Goal: Communication & Community: Answer question/provide support

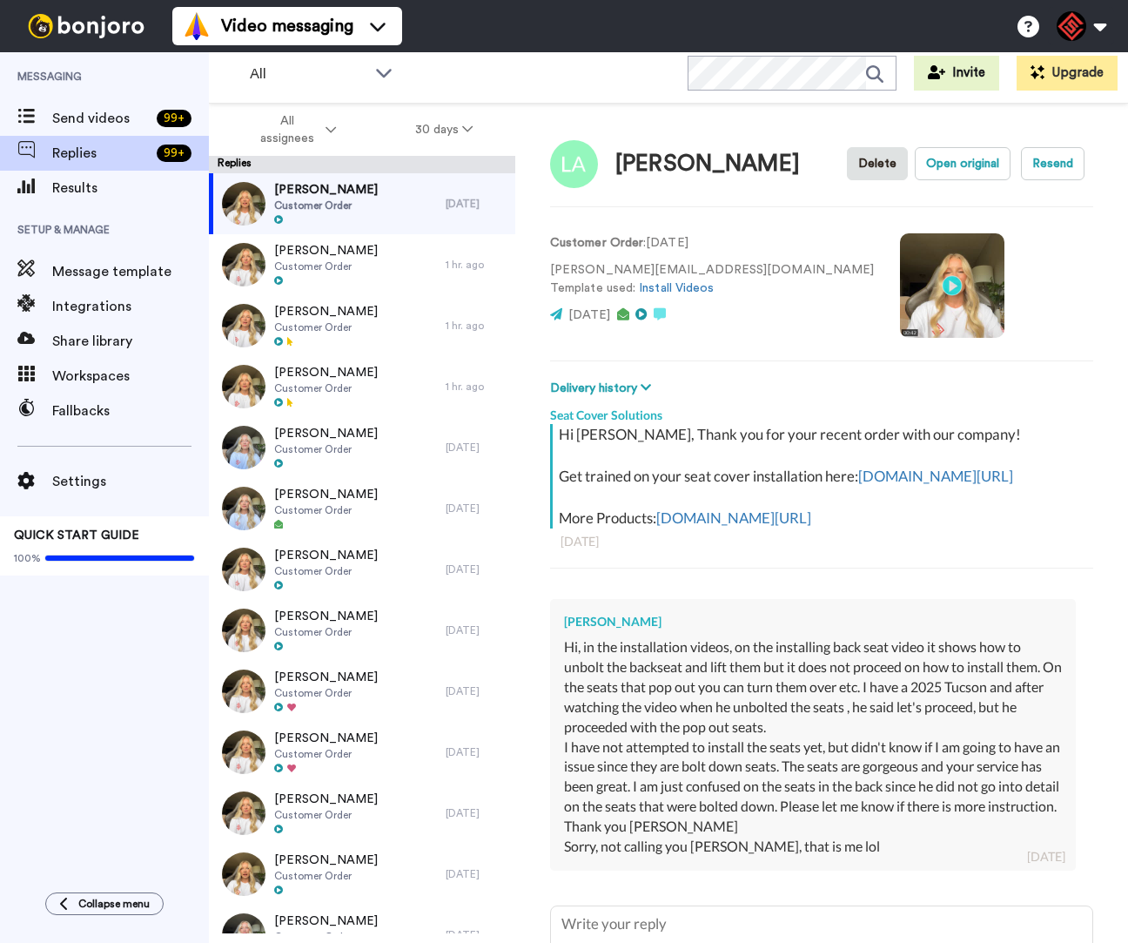
scroll to position [188, 0]
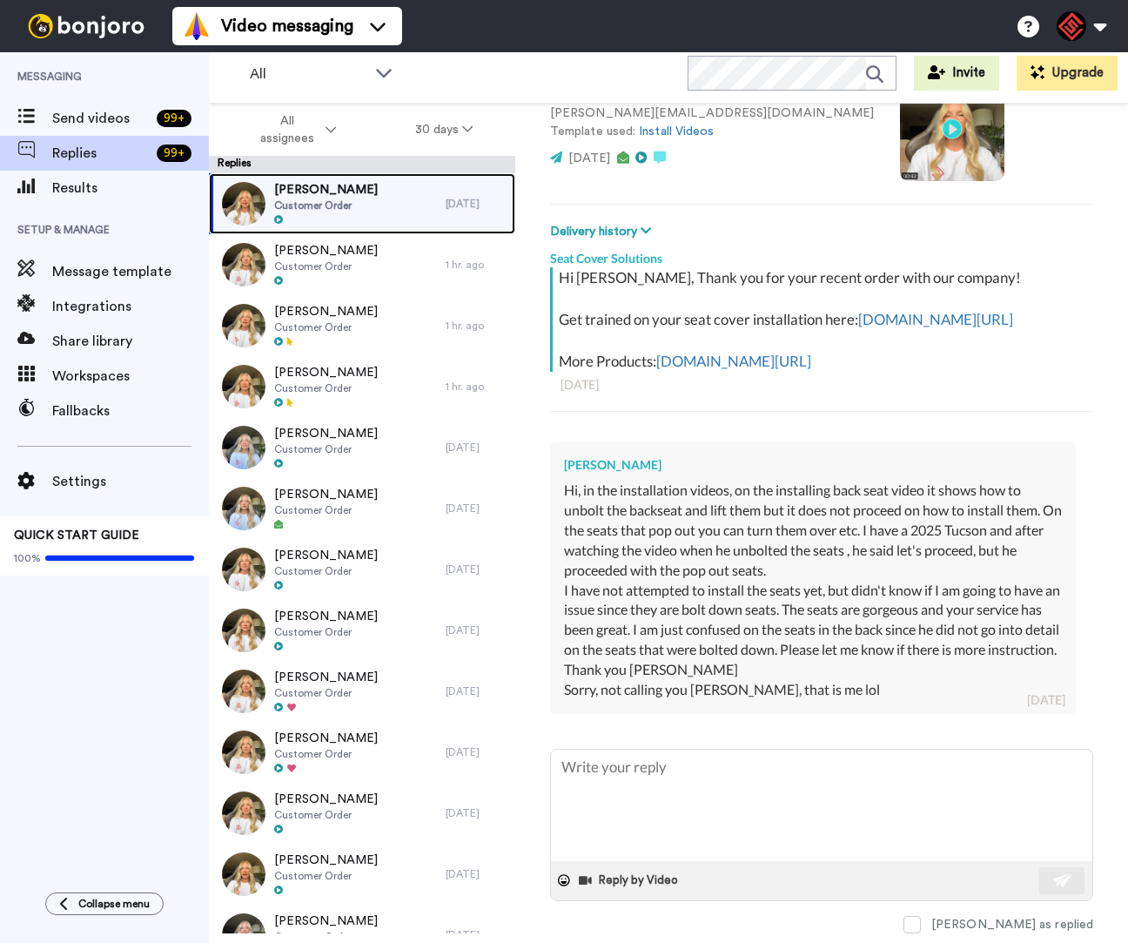
click at [348, 206] on span "Customer Order" at bounding box center [326, 205] width 104 height 14
type textarea "x"
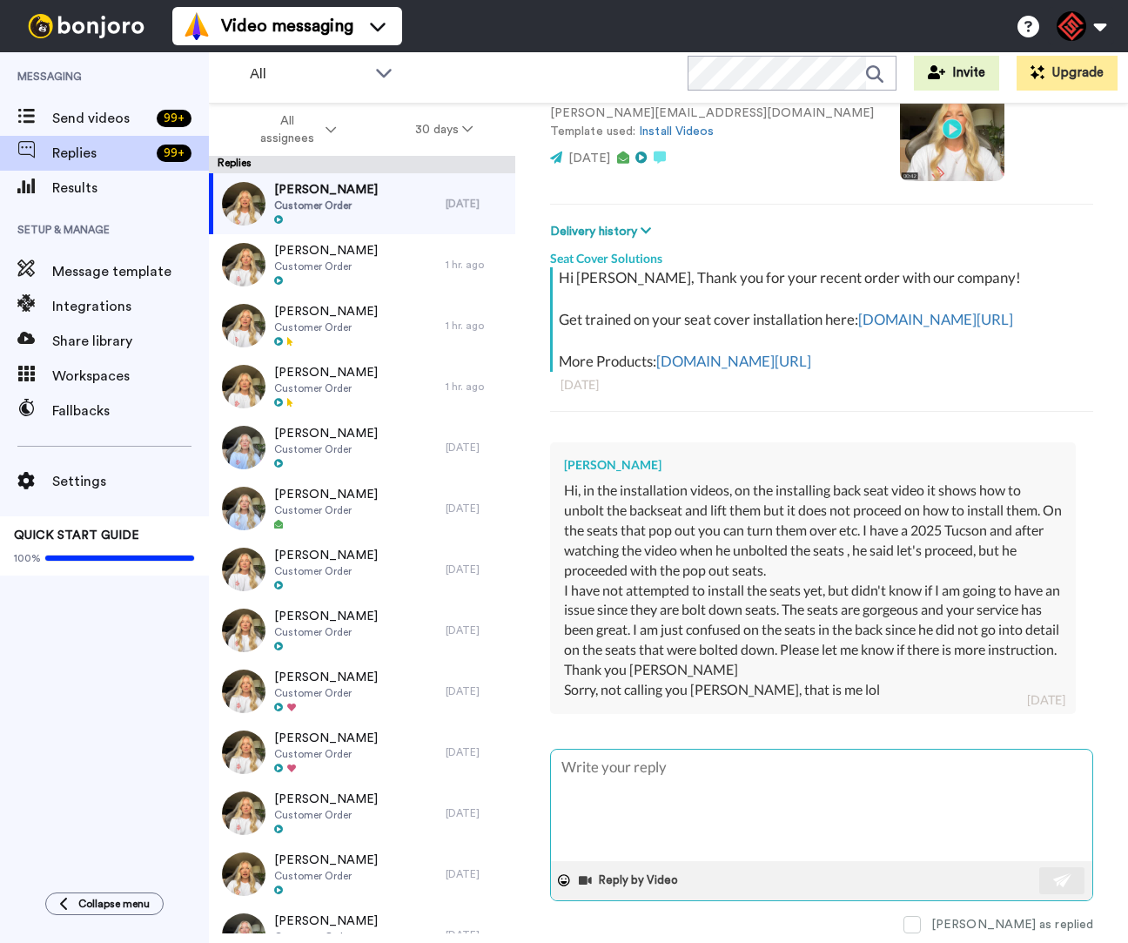
click at [826, 783] on textarea at bounding box center [821, 804] width 541 height 111
type textarea "H"
type textarea "x"
type textarea "He"
type textarea "x"
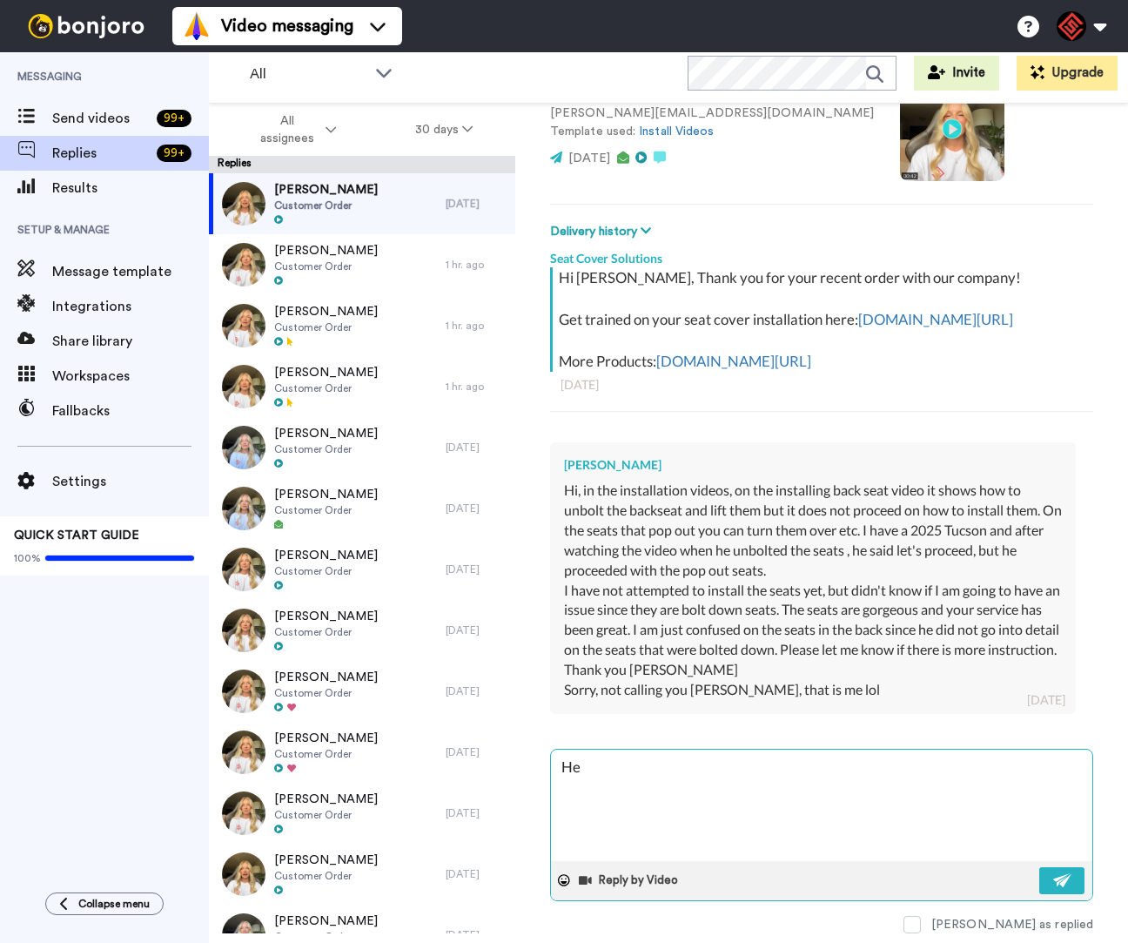
type textarea "Hey"
type textarea "x"
type textarea "Hey"
type textarea "x"
type textarea "Hey L"
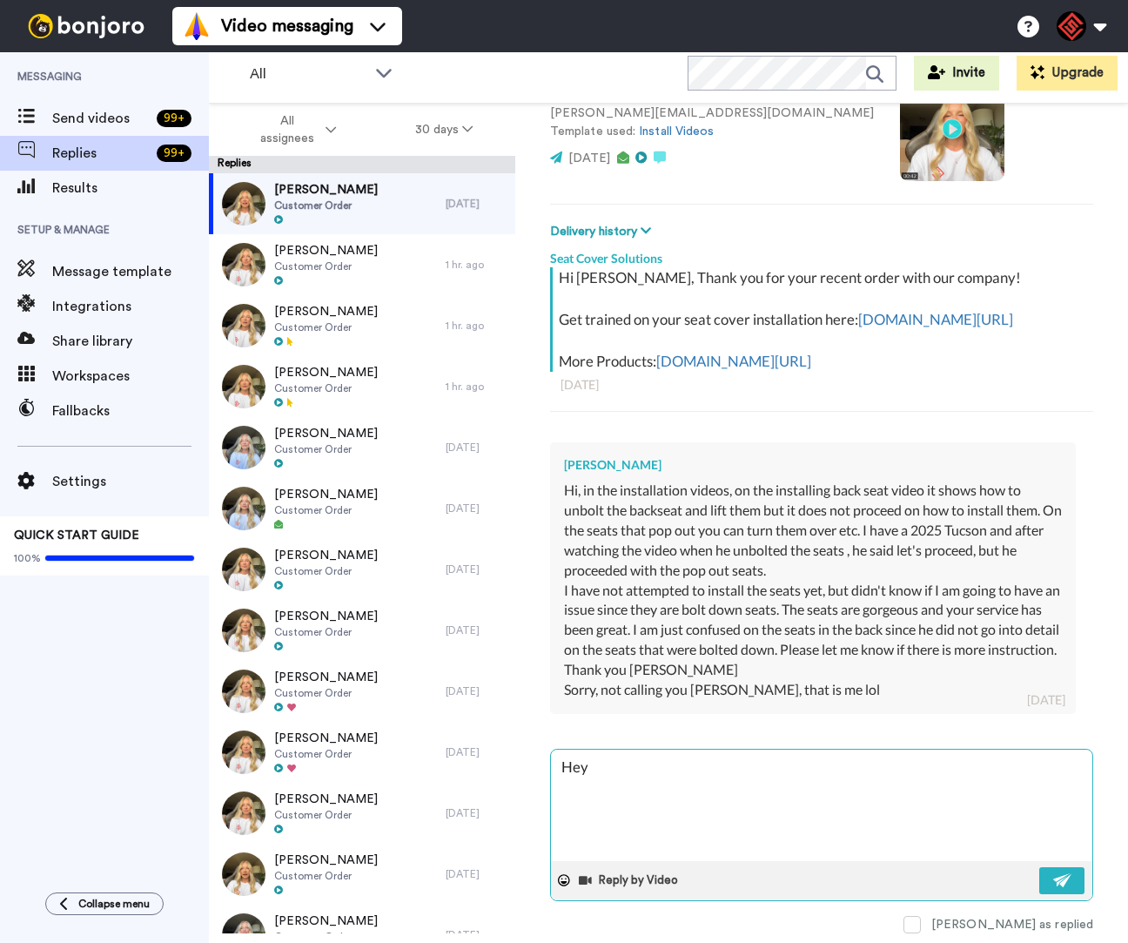
type textarea "x"
type textarea "Hey [PERSON_NAME]"
type textarea "x"
type textarea "Hey [PERSON_NAME]"
type textarea "x"
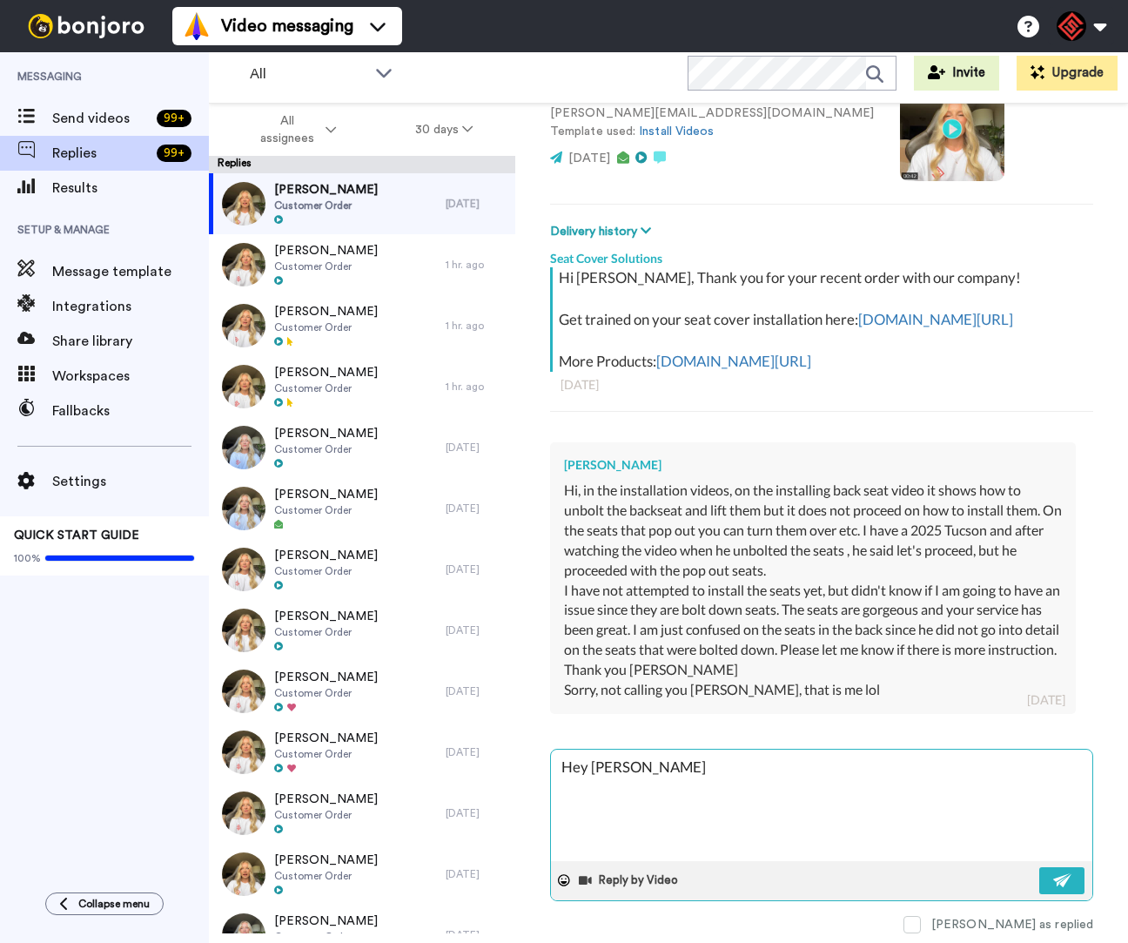
type textarea "Hey [PERSON_NAME]"
type textarea "x"
type textarea "Hey [PERSON_NAME],"
type textarea "x"
type textarea "Hey [PERSON_NAME],"
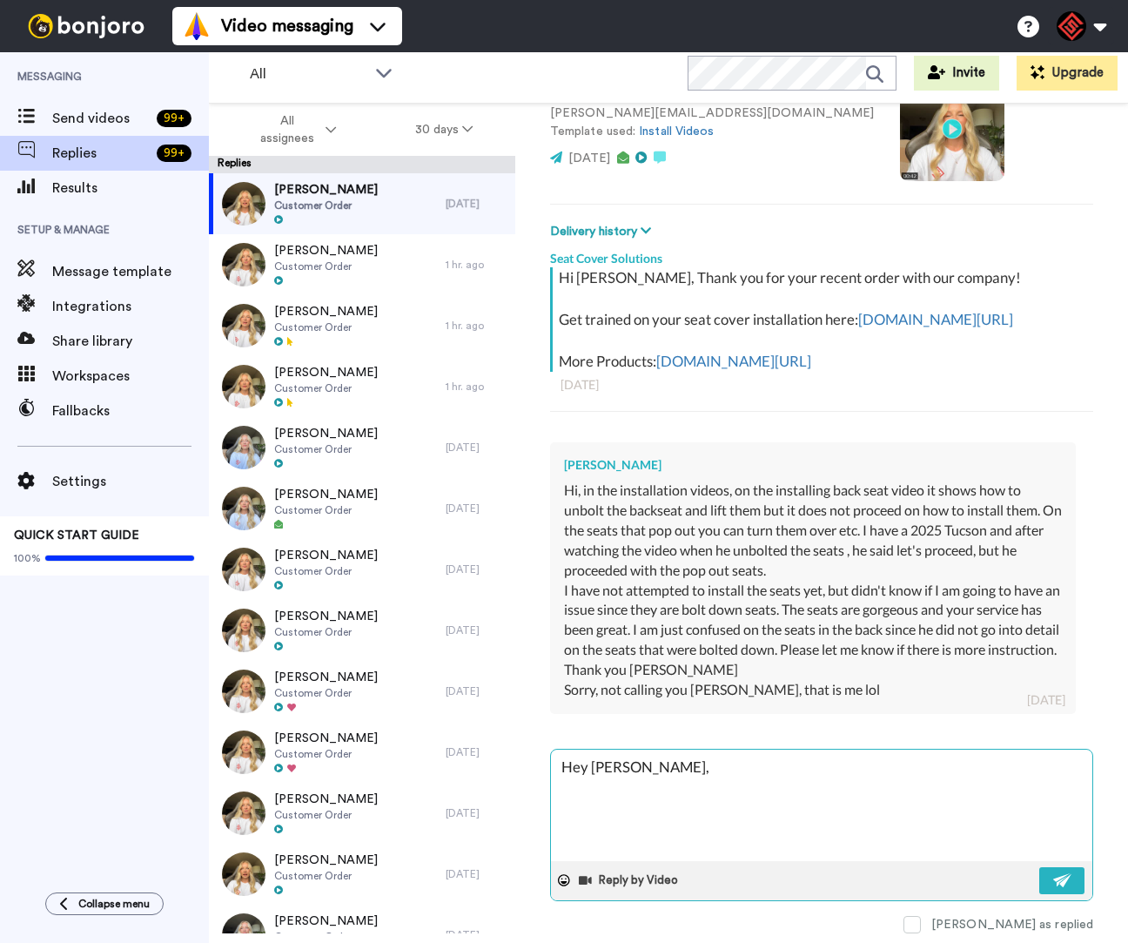
type textarea "x"
type textarea "Hey [PERSON_NAME],"
type textarea "x"
type textarea "Hey [PERSON_NAME], T"
type textarea "x"
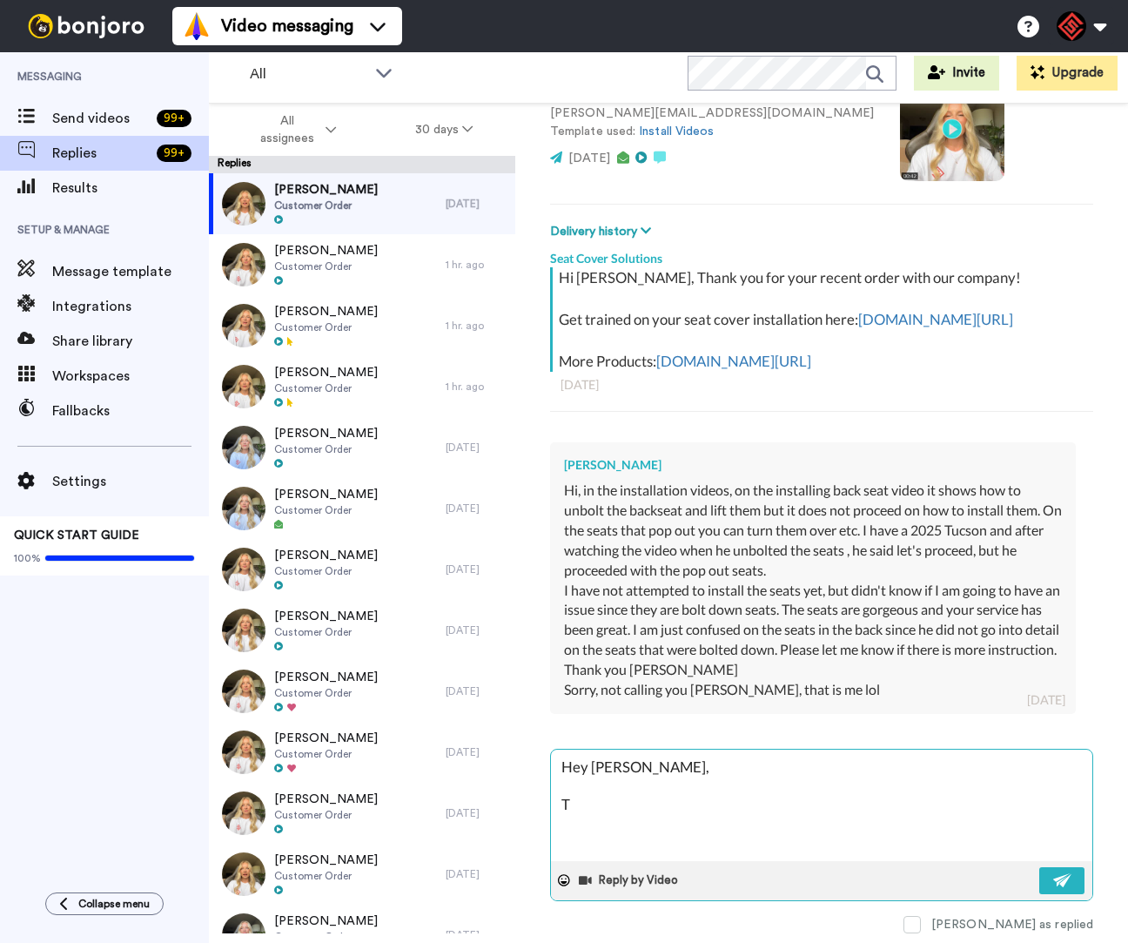
type textarea "Hey [PERSON_NAME], Th"
type textarea "x"
type textarea "Hey [PERSON_NAME], Tha"
type textarea "x"
type textarea "Hey [PERSON_NAME], Than"
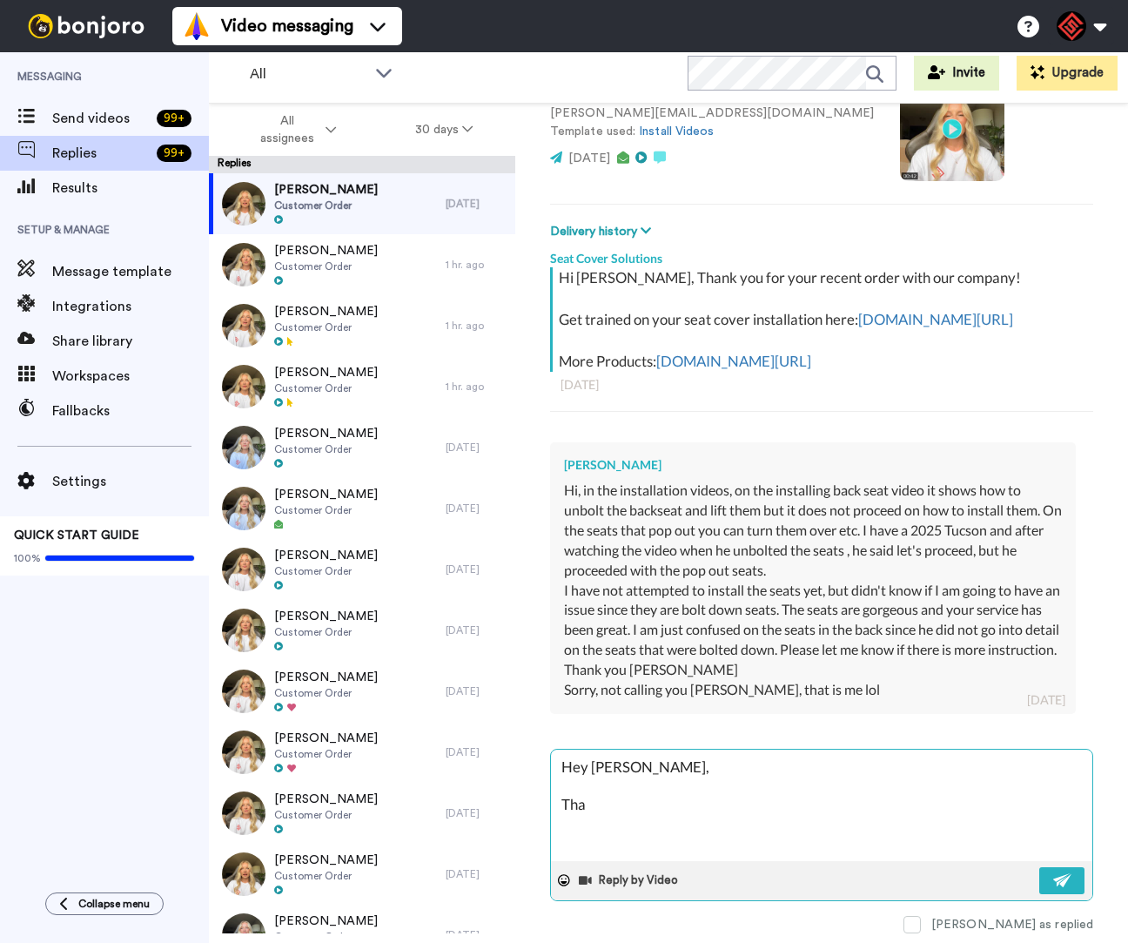
type textarea "x"
type textarea "Hey [PERSON_NAME], Thank"
type textarea "x"
type textarea "Hey [PERSON_NAME], Thank"
type textarea "x"
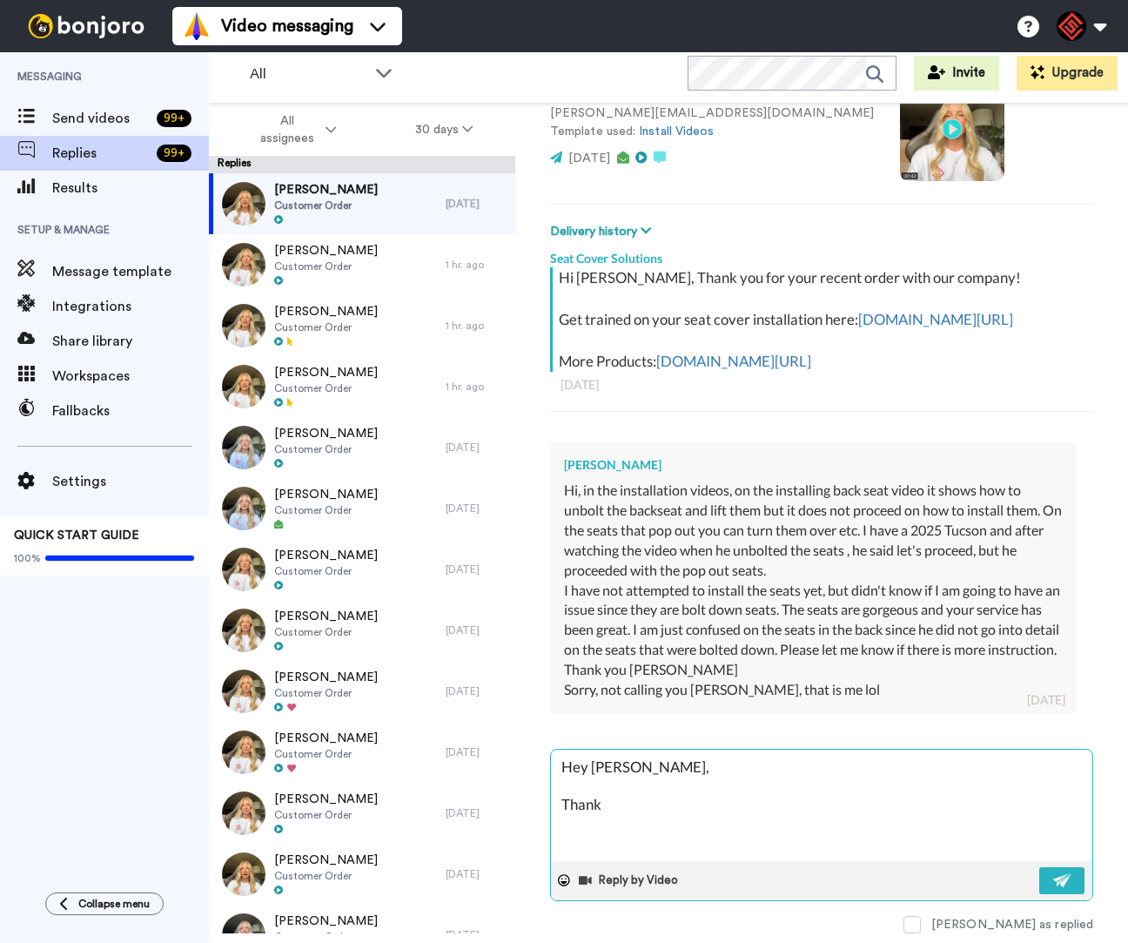
type textarea "Hey [PERSON_NAME], Thank y"
type textarea "x"
type textarea "Hey [PERSON_NAME], Thank yo"
type textarea "x"
type textarea "Hey [PERSON_NAME], Thank you"
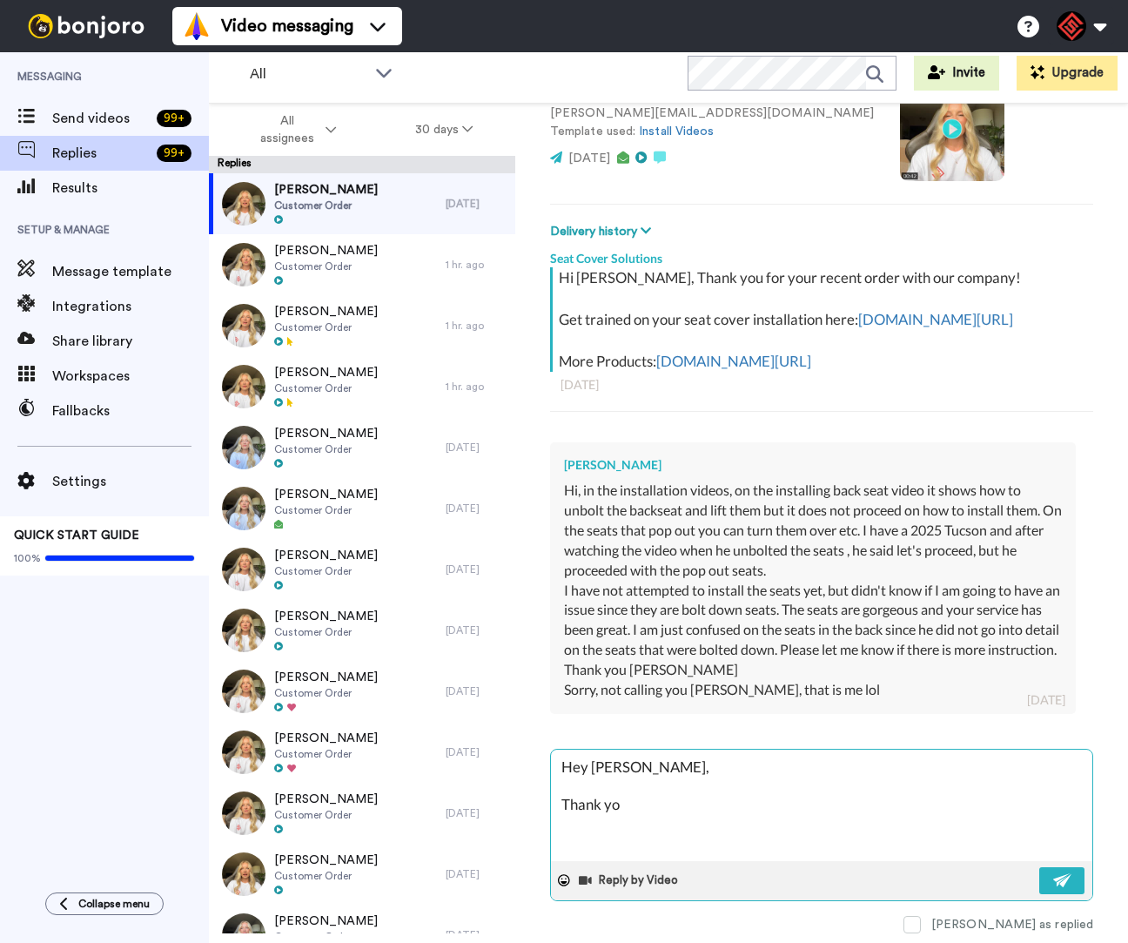
type textarea "x"
type textarea "Hey [PERSON_NAME], Thank you"
type textarea "x"
type textarea "Hey [PERSON_NAME], Thank you f"
type textarea "x"
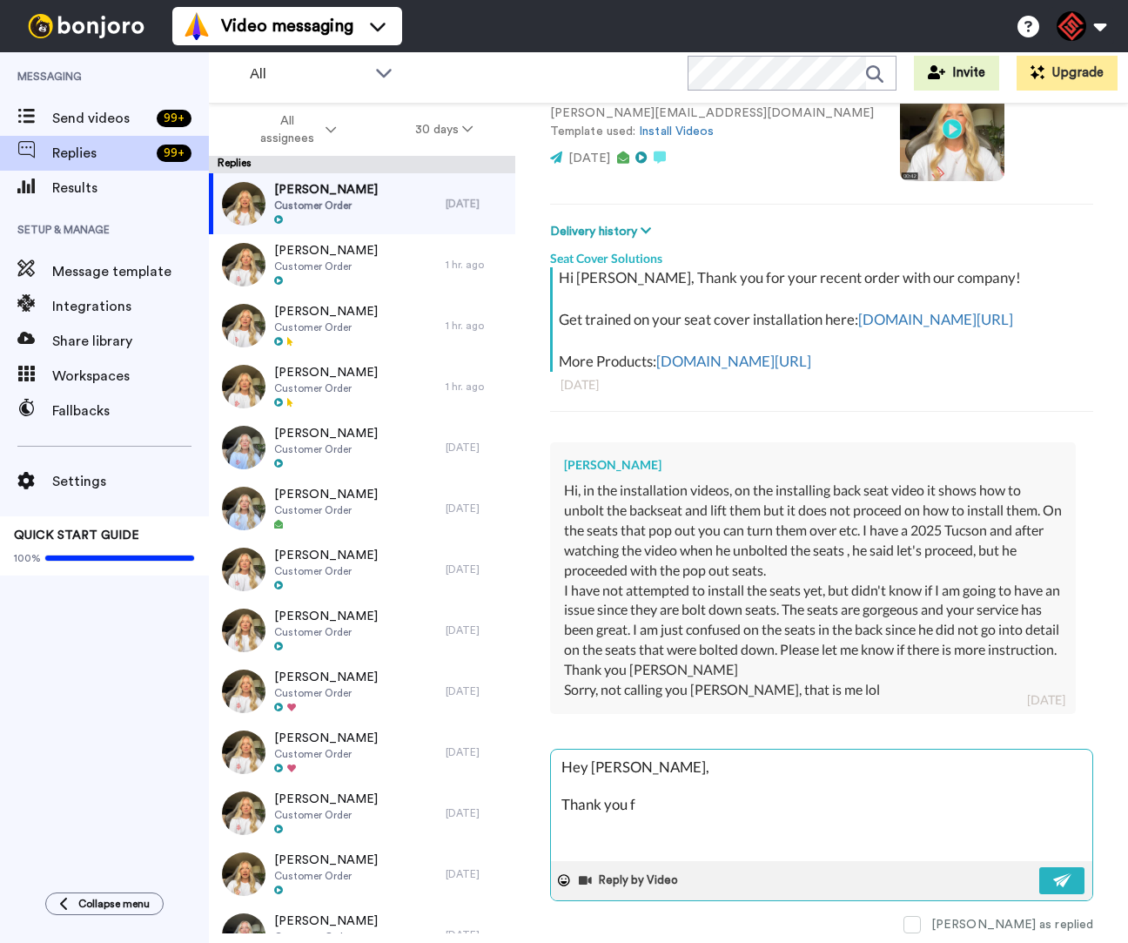
type textarea "Hey [PERSON_NAME], Thank you fo"
type textarea "x"
type textarea "Hey [PERSON_NAME], Thank you for"
type textarea "x"
type textarea "Hey [PERSON_NAME], Thank you for"
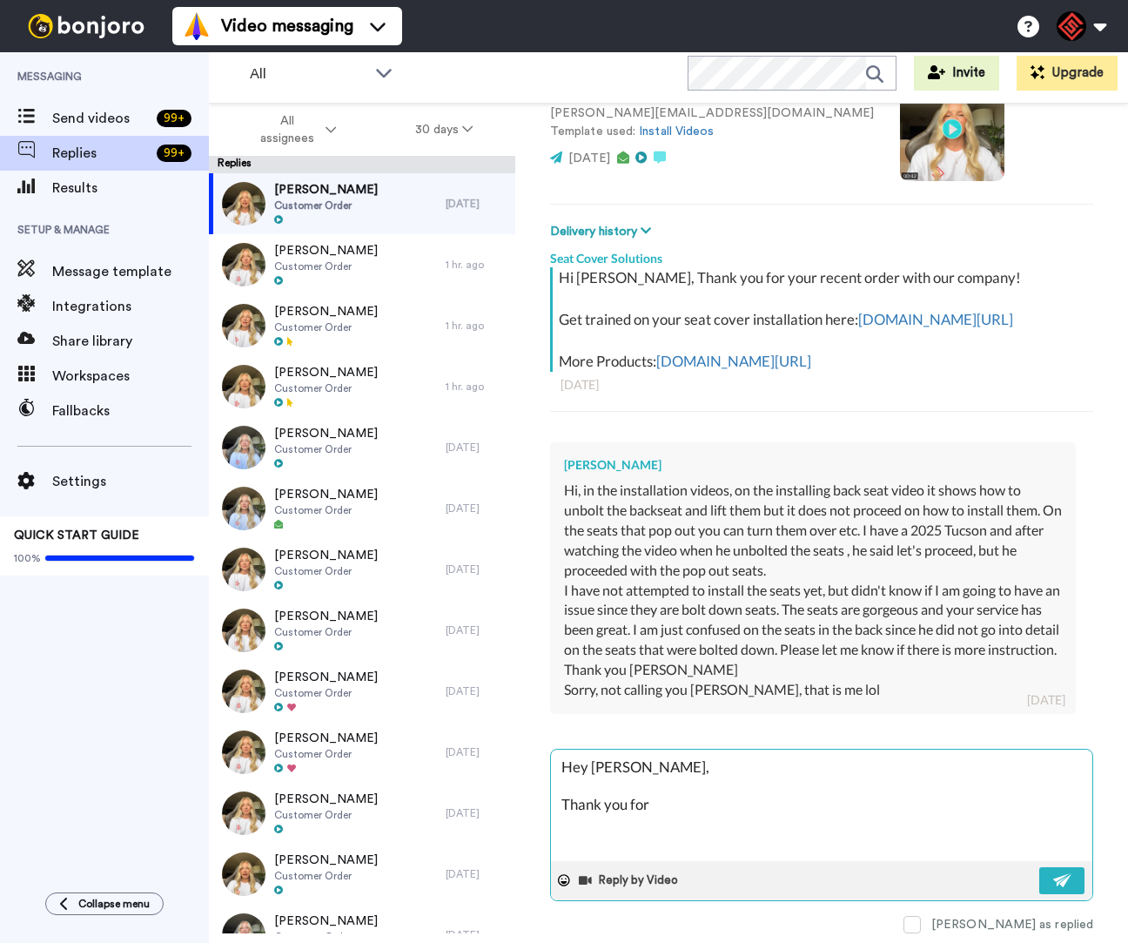
type textarea "x"
type textarea "Hey [PERSON_NAME], Thank you for r"
type textarea "x"
type textarea "Hey [PERSON_NAME], Thank you for re"
type textarea "x"
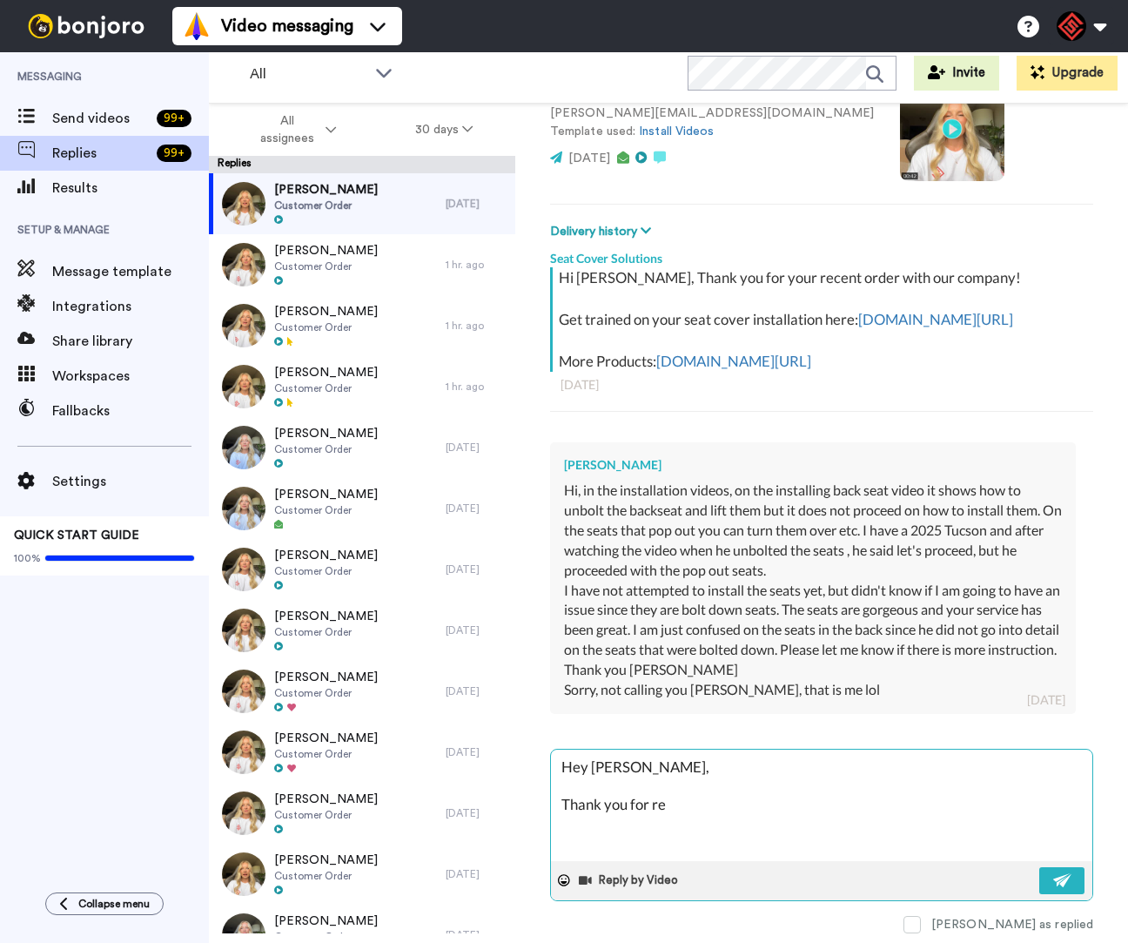
type textarea "Hey [PERSON_NAME], Thank you for [PERSON_NAME]"
type textarea "x"
type textarea "Hey [PERSON_NAME], Thank you for reac"
type textarea "x"
type textarea "Hey [PERSON_NAME], Thank you for reach"
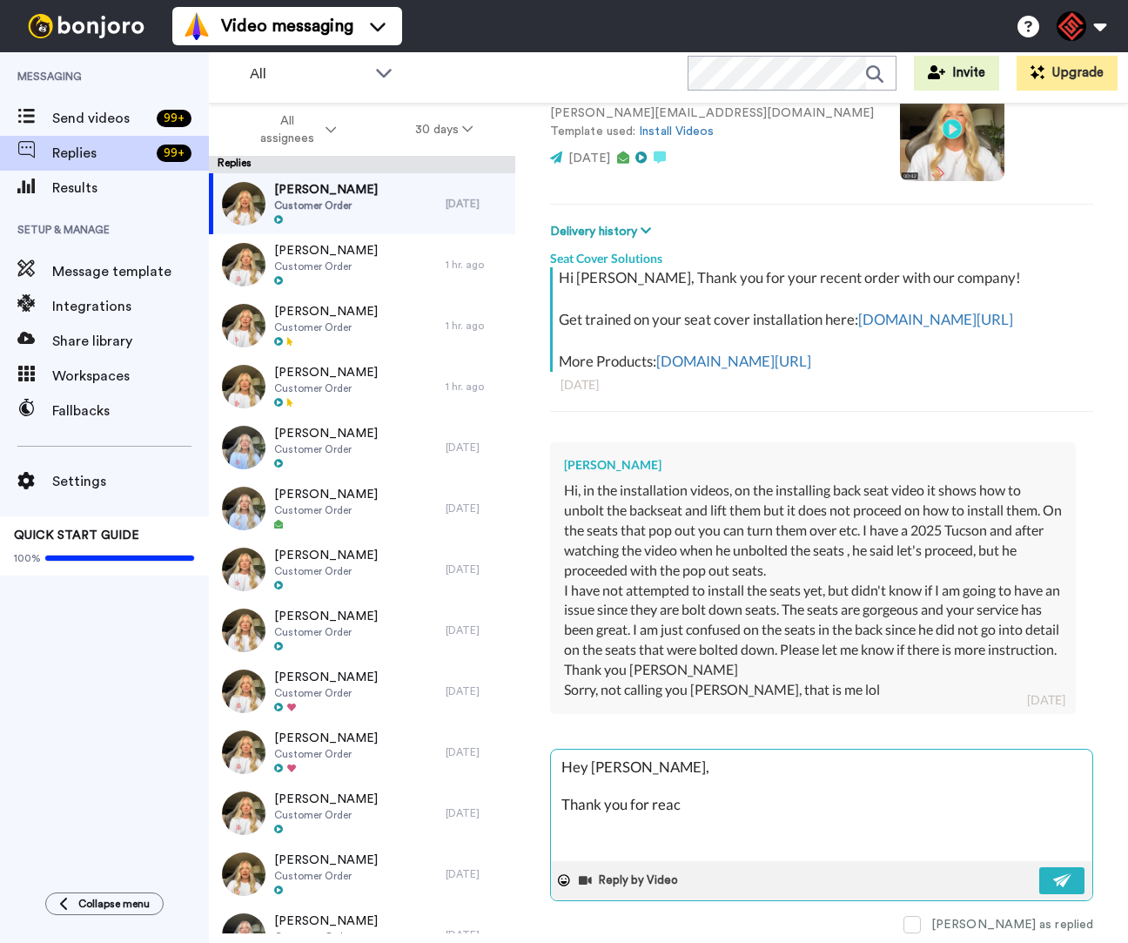
type textarea "x"
type textarea "Hey [PERSON_NAME], Thank you for reachi"
type textarea "x"
type textarea "Hey [PERSON_NAME], Thank you for reachig"
type textarea "x"
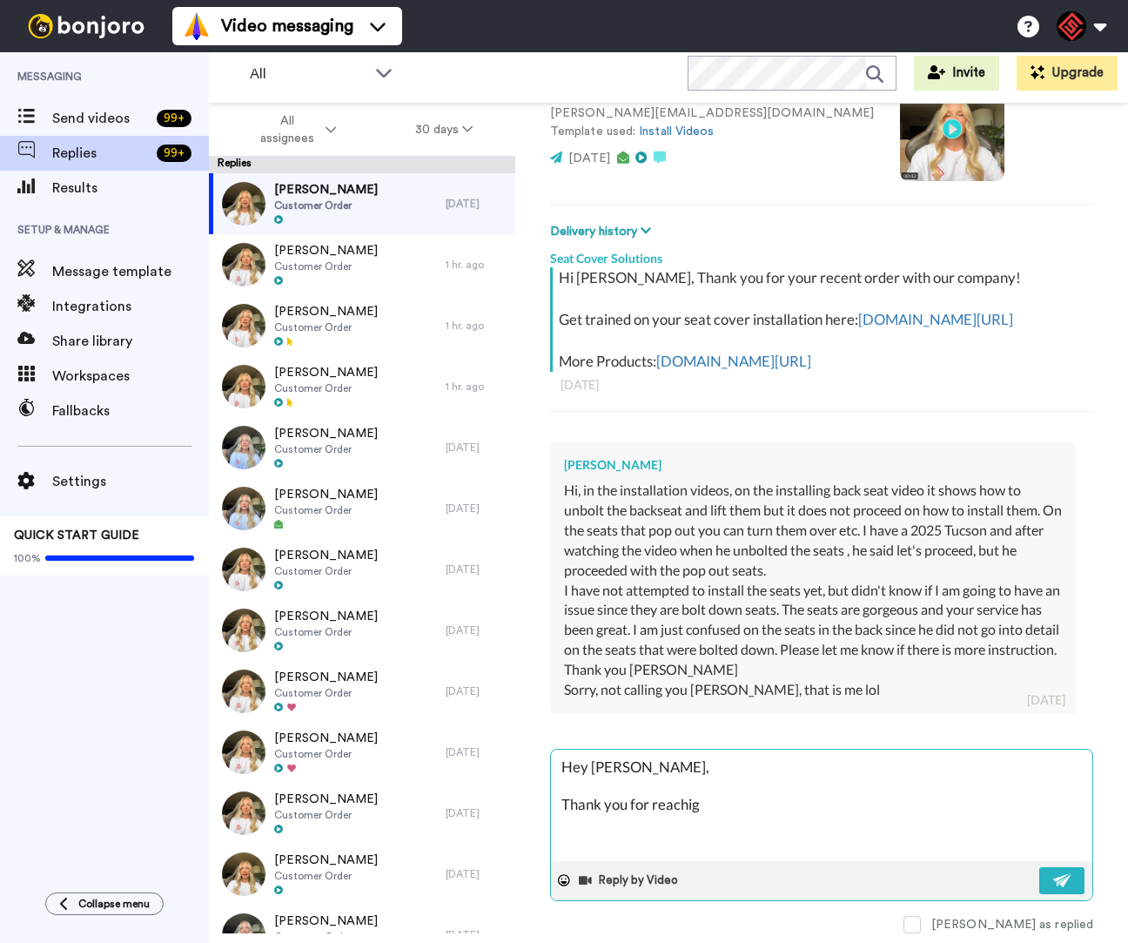
type textarea "Hey [PERSON_NAME], Thank you for reachign"
type textarea "x"
type textarea "Hey [PERSON_NAME], Thank you for reachign"
type textarea "x"
type textarea "Hey [PERSON_NAME], Thank you for reachign o"
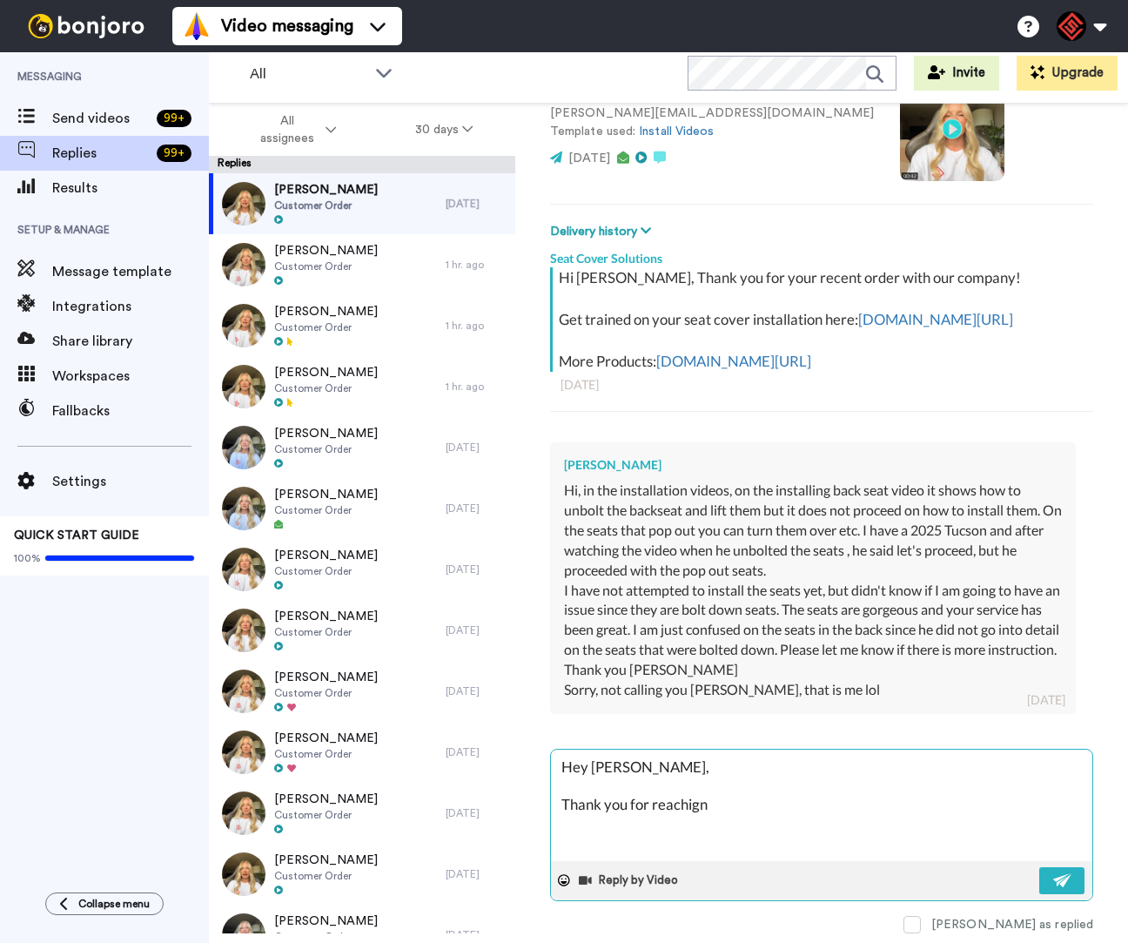
type textarea "x"
type textarea "Hey [PERSON_NAME], Thank you for reachign ou"
type textarea "x"
type textarea "Hey [PERSON_NAME], Thank you for reachign out"
type textarea "x"
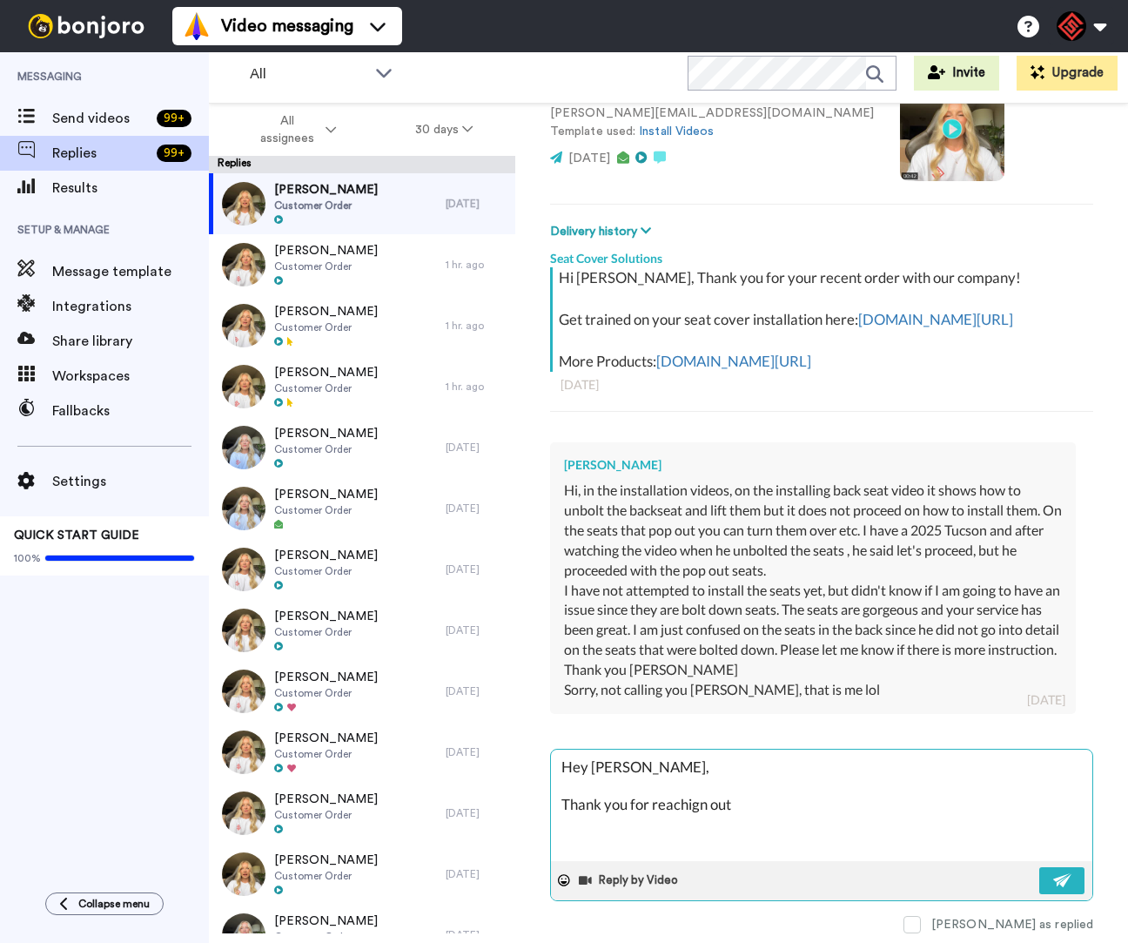
type textarea "Hey [PERSON_NAME], Thank you for reachign out."
type textarea "x"
type textarea "Hey [PERSON_NAME], Thank you for reachign out."
type textarea "x"
type textarea "Hey [PERSON_NAME], Thank you for reaching out."
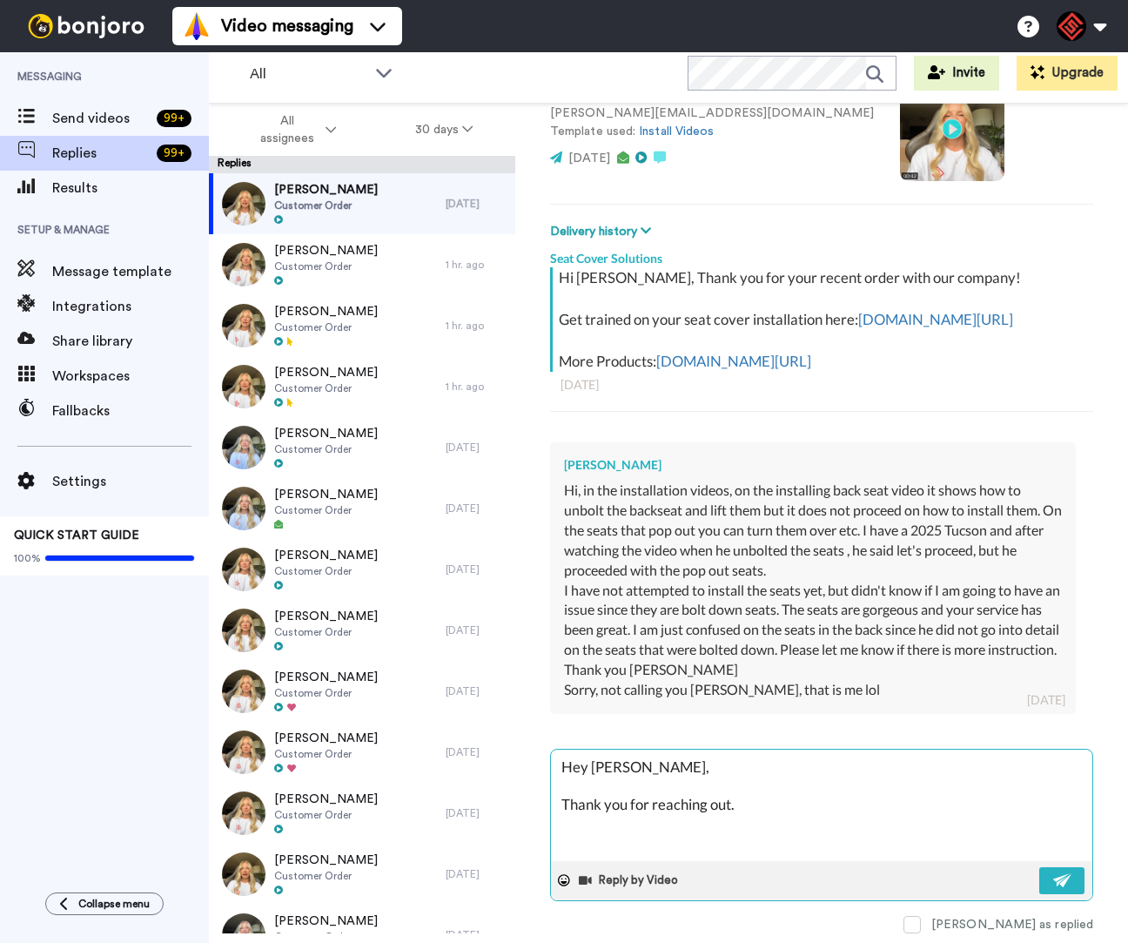
type textarea "x"
type textarea "Hey [PERSON_NAME], Thank you for reaching out."
type textarea "x"
